Goal: Task Accomplishment & Management: Use online tool/utility

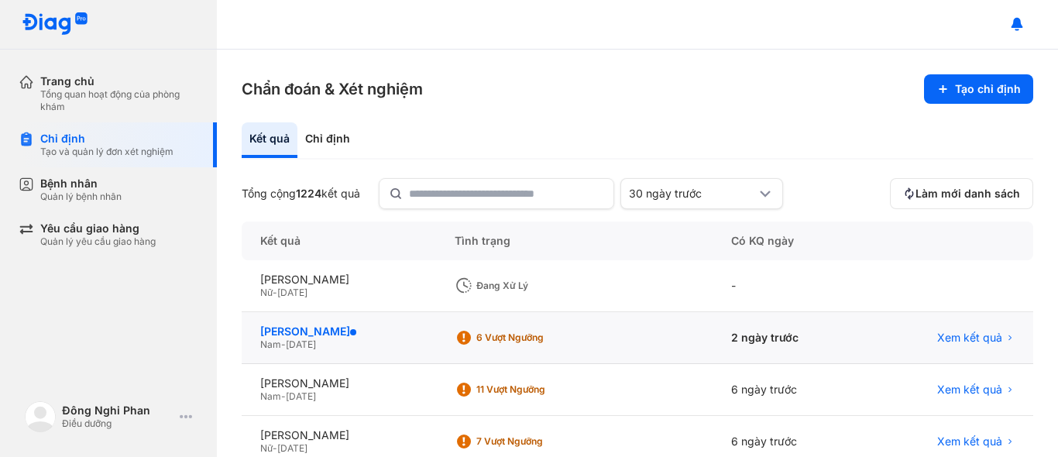
click at [284, 327] on div "[PERSON_NAME]" at bounding box center [338, 331] width 157 height 14
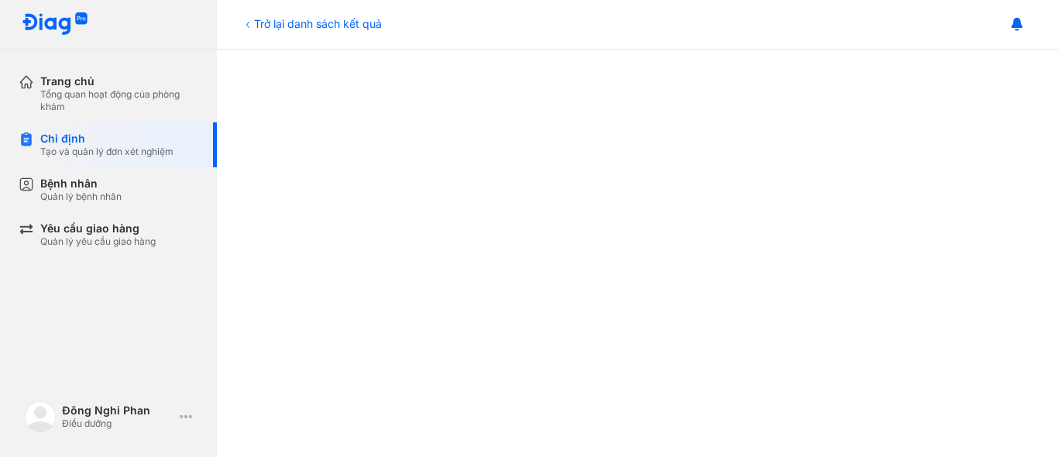
scroll to position [387, 0]
click at [63, 144] on div "Chỉ định" at bounding box center [106, 139] width 133 height 14
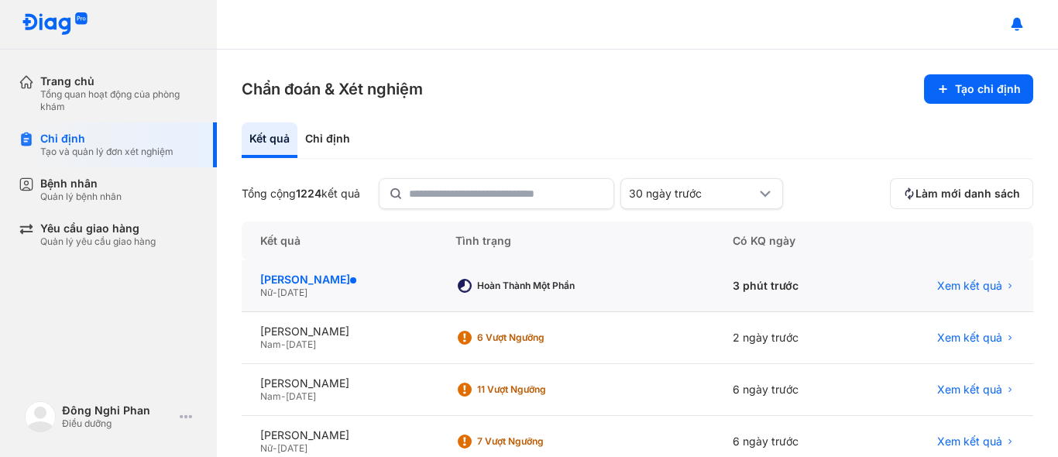
click at [307, 280] on div "[PERSON_NAME]" at bounding box center [339, 280] width 158 height 14
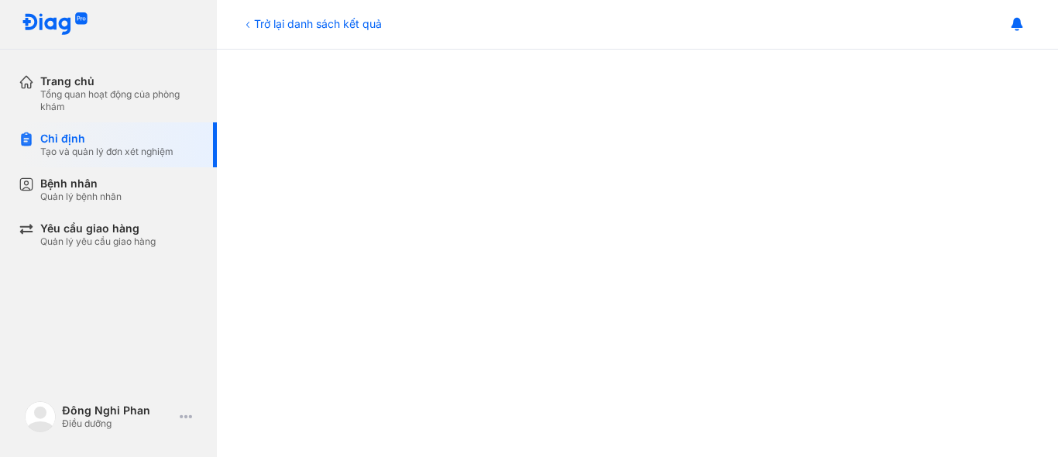
scroll to position [465, 0]
click at [74, 137] on div "Chỉ định" at bounding box center [106, 139] width 133 height 14
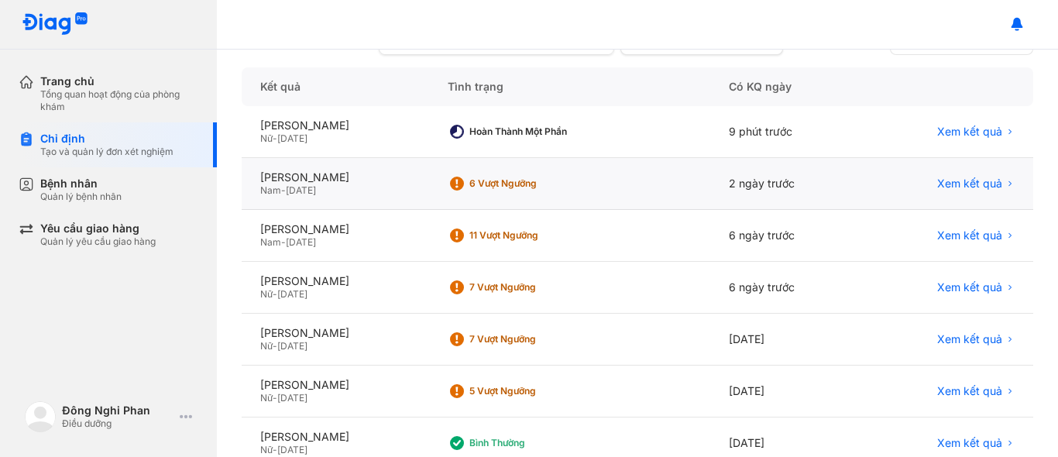
scroll to position [155, 0]
